Goal: Check status: Check status

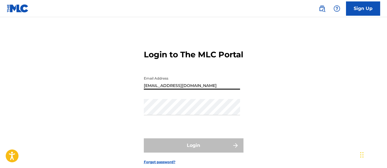
type input "[EMAIL_ADDRESS][DOMAIN_NAME]"
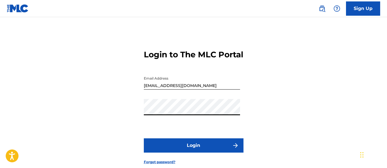
click at [193, 152] on button "Login" at bounding box center [194, 145] width 100 height 14
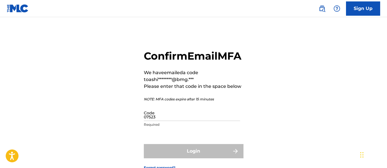
type input "075237"
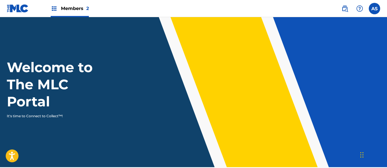
click at [54, 9] on img at bounding box center [54, 8] width 7 height 7
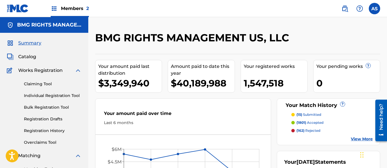
scroll to position [124, 0]
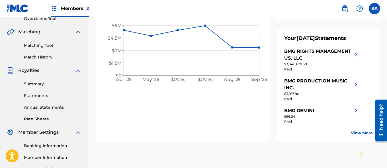
click at [53, 84] on link "Summary" at bounding box center [53, 84] width 58 height 6
